Goal: Navigation & Orientation: Find specific page/section

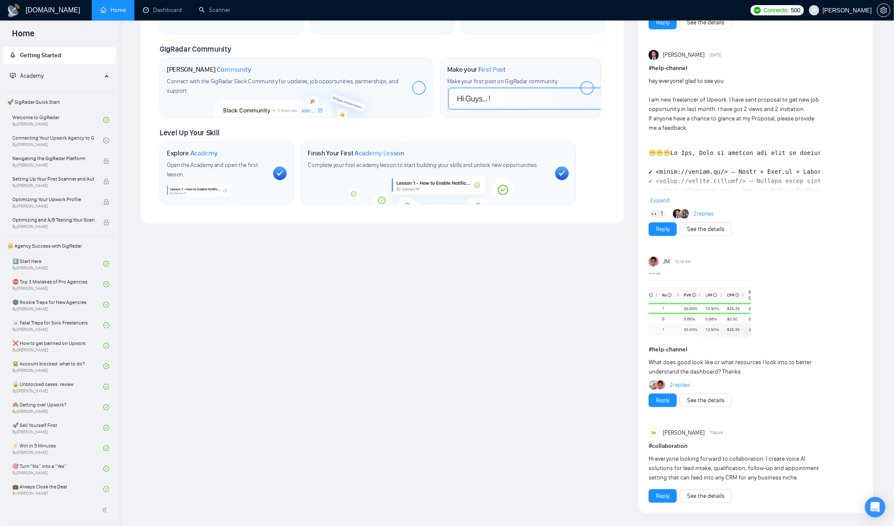
scroll to position [374, 0]
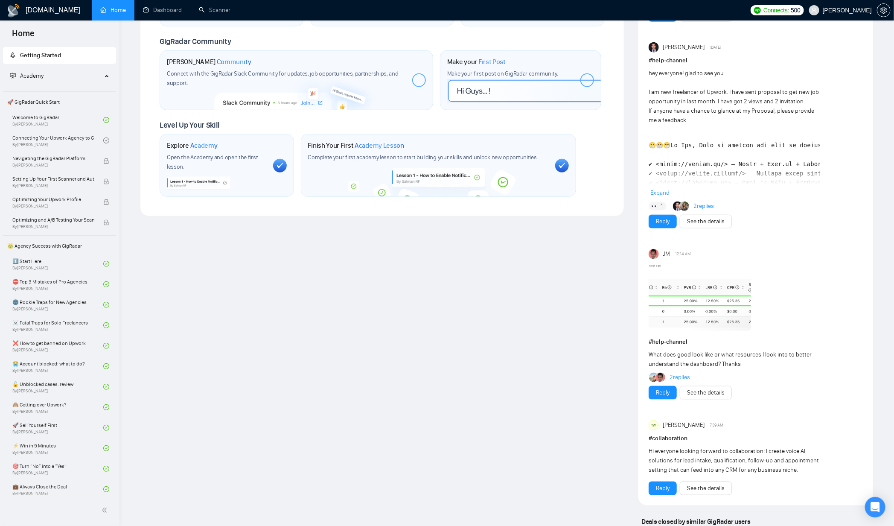
click at [686, 355] on div "What does good look like or what resources I look into to better understand the…" at bounding box center [734, 359] width 171 height 19
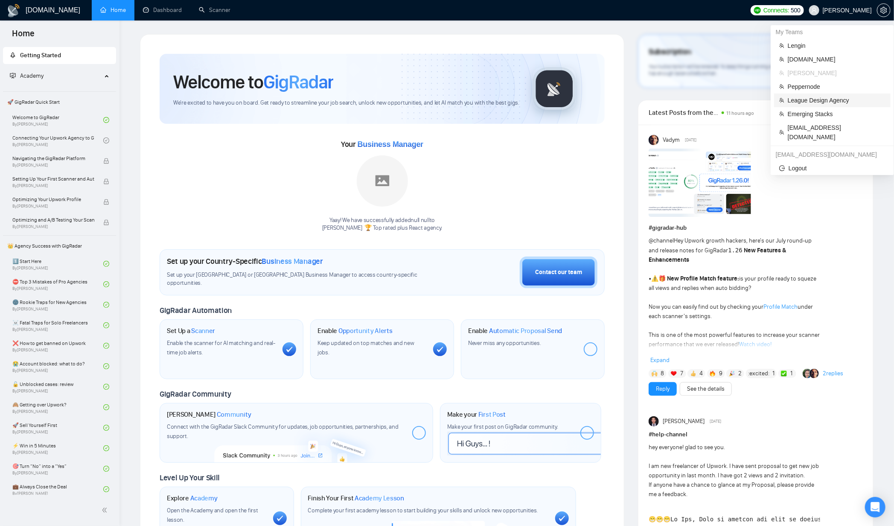
click at [798, 98] on span "League Design Agency" at bounding box center [837, 100] width 98 height 9
